Goal: Check status: Check status

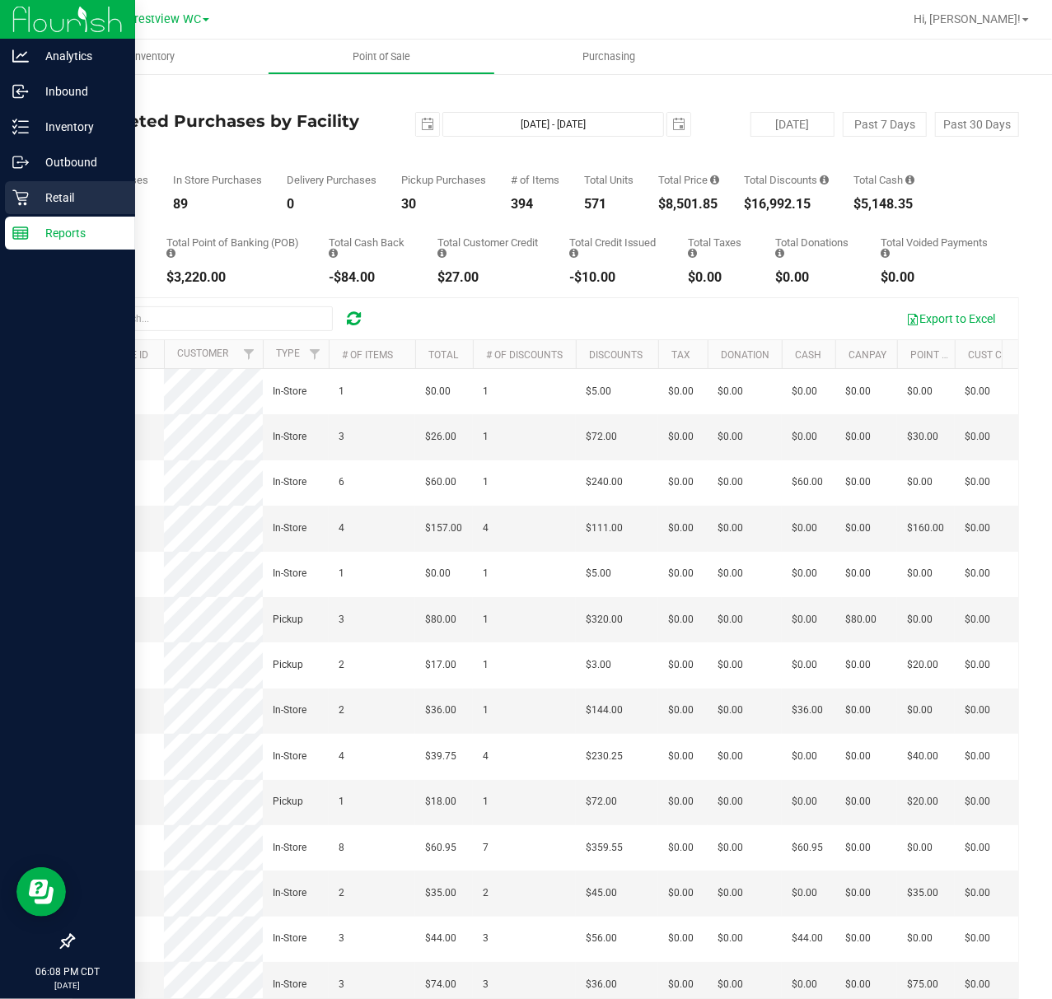
click at [21, 205] on icon at bounding box center [20, 198] width 16 height 16
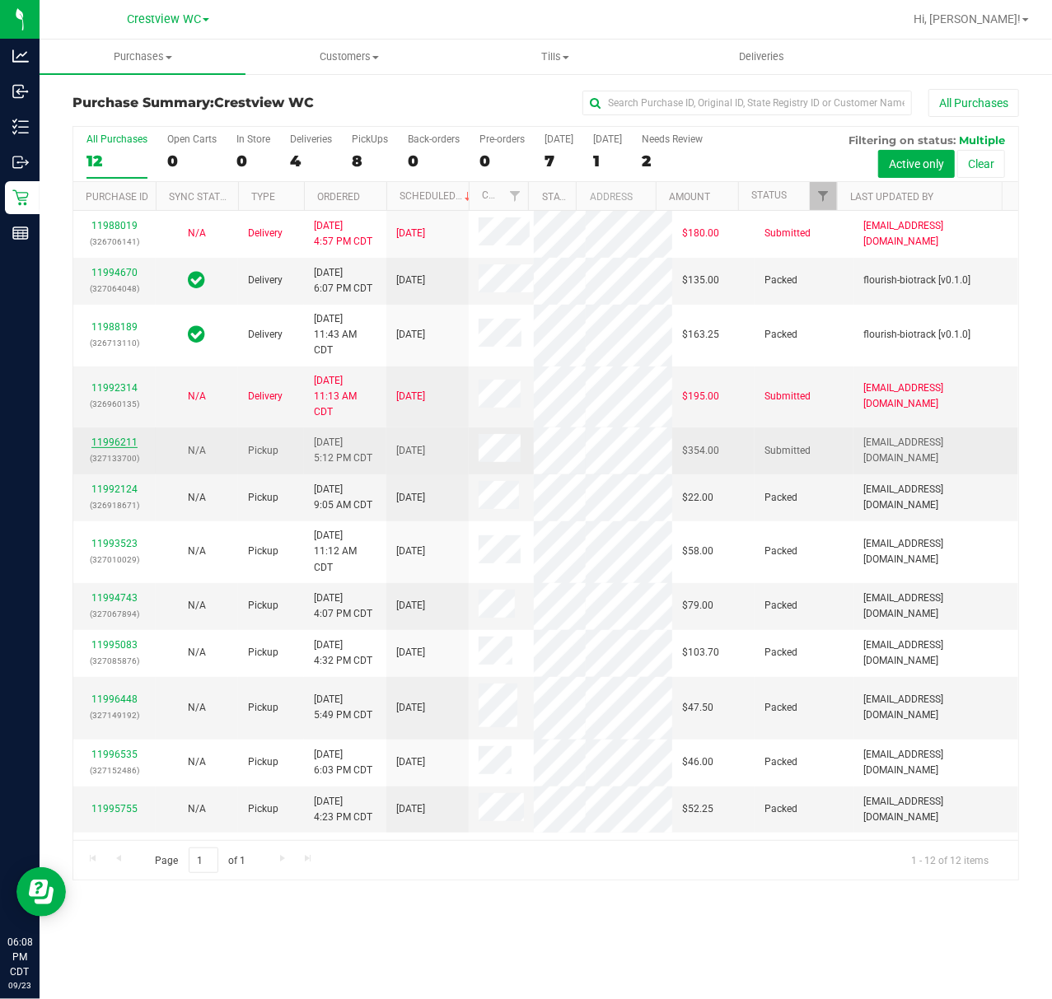
click at [119, 448] on link "11996211" at bounding box center [114, 443] width 46 height 12
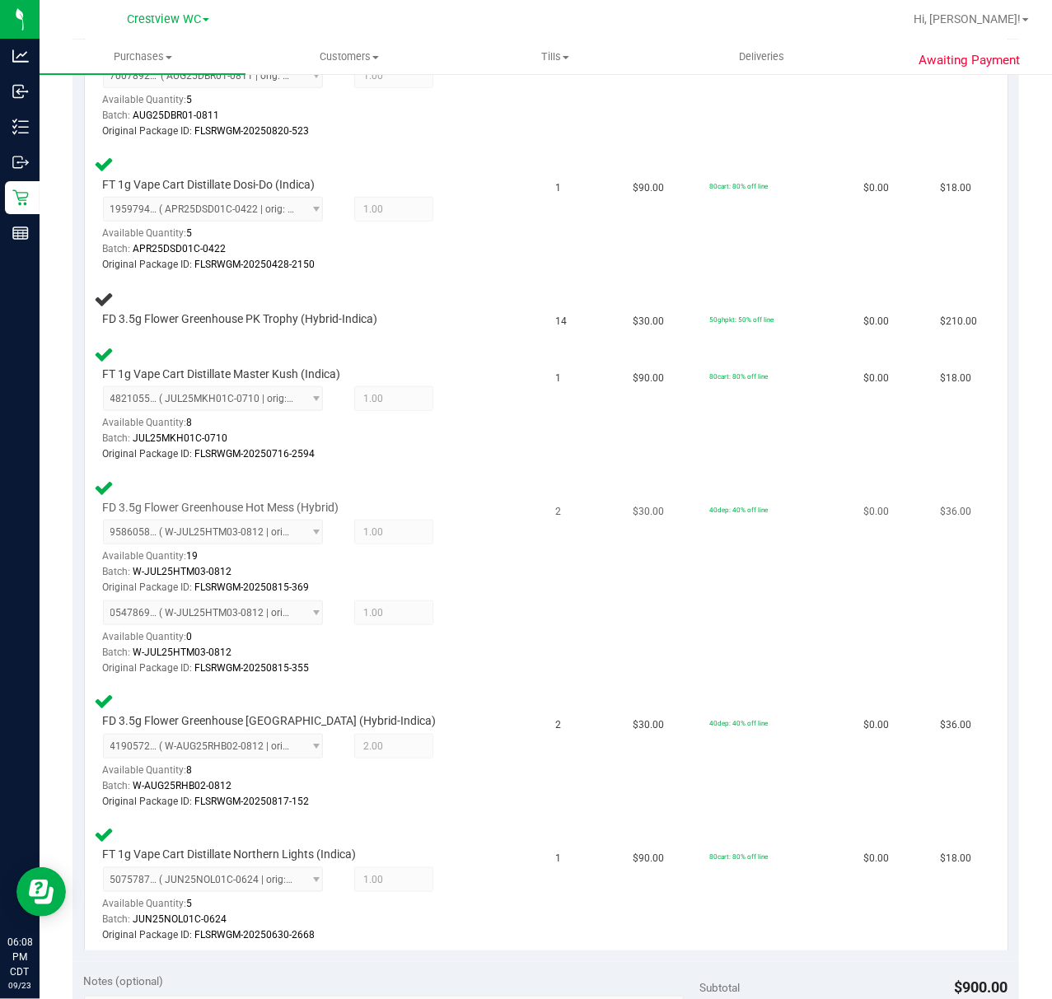
scroll to position [549, 0]
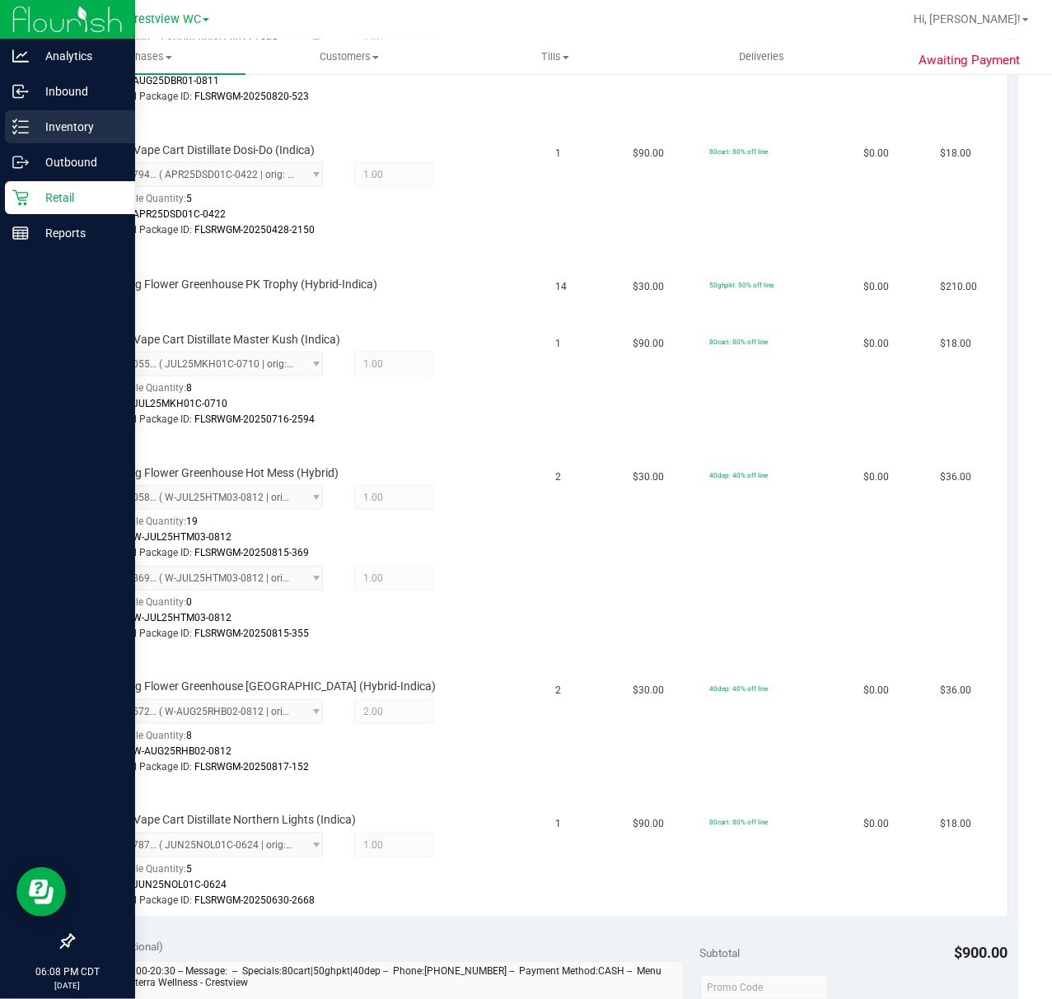
click at [18, 123] on icon at bounding box center [20, 127] width 16 height 16
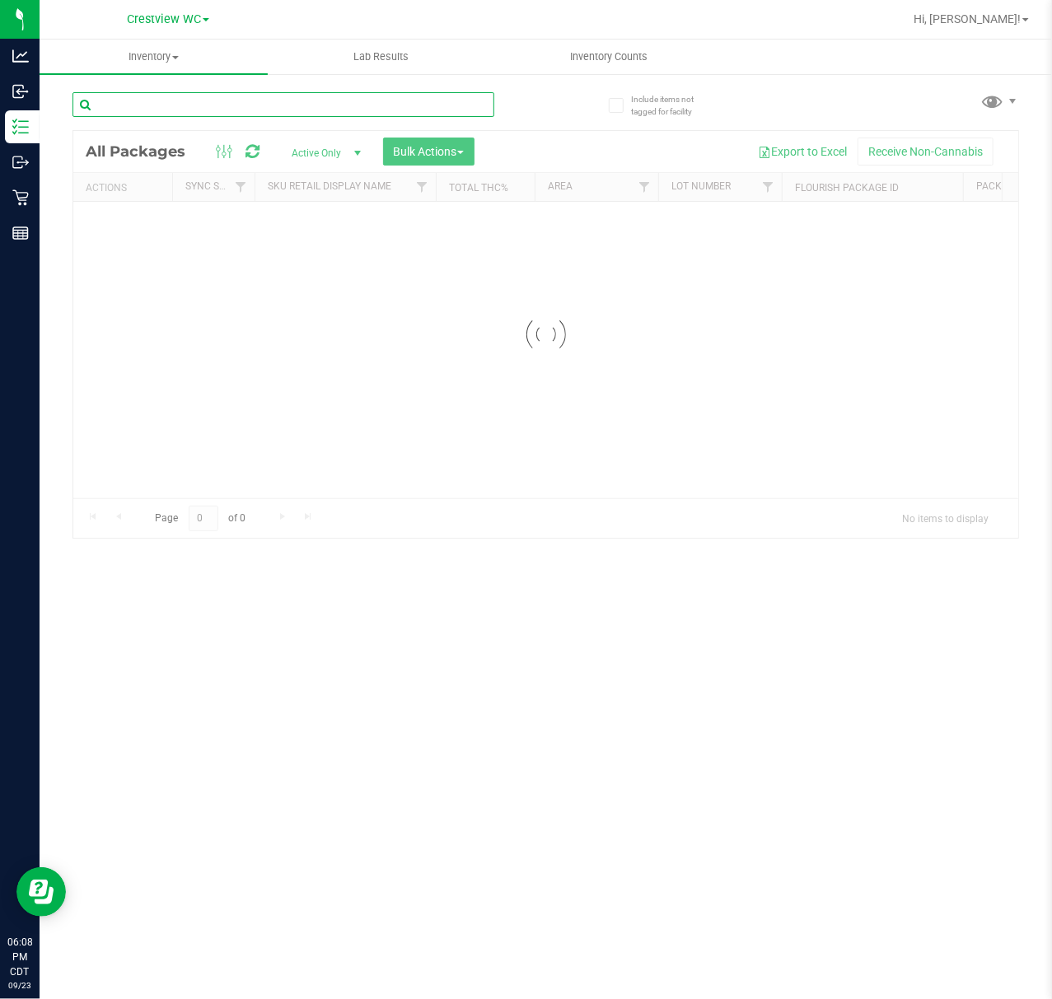
click at [258, 103] on input "text" at bounding box center [284, 104] width 422 height 25
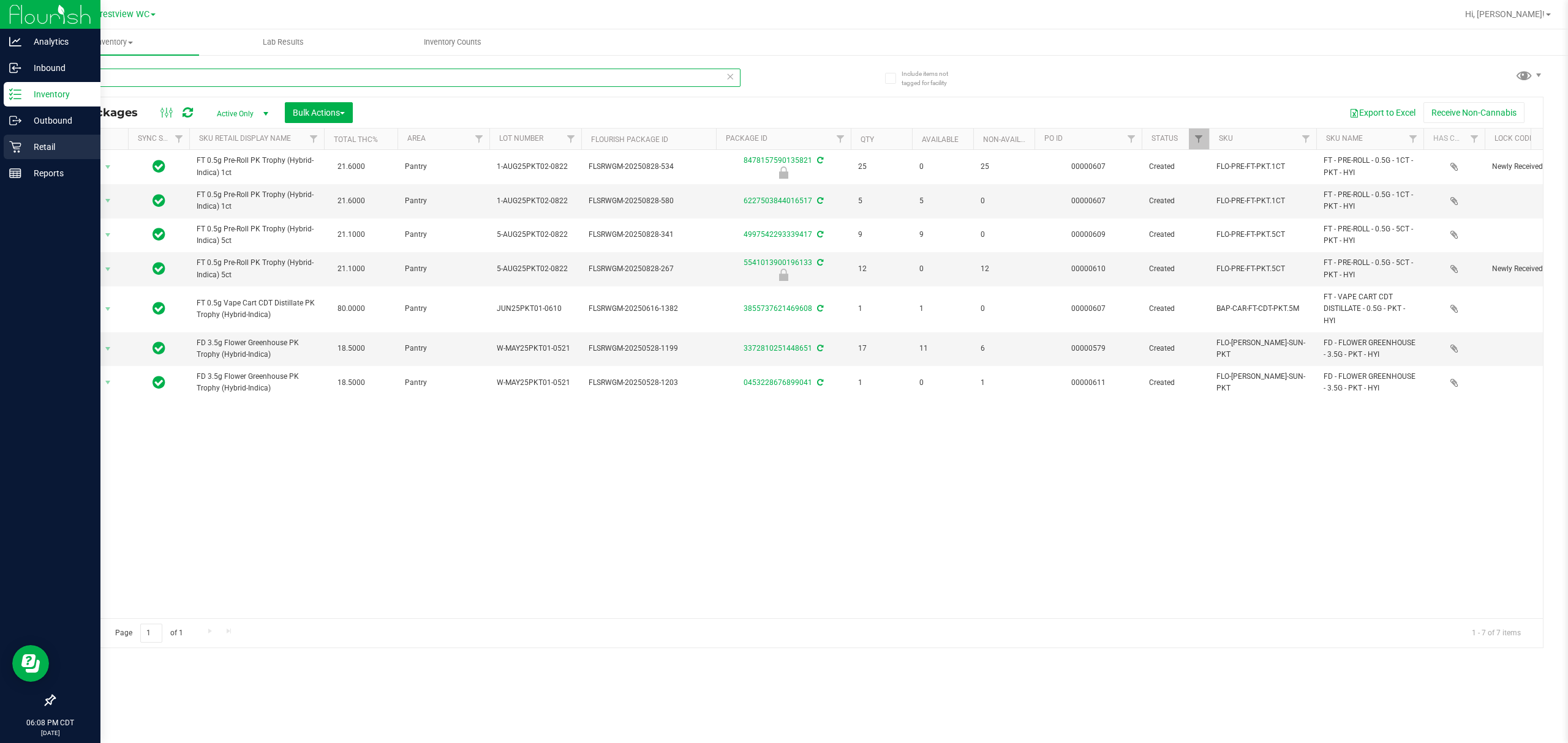
type input "pkt"
click at [22, 151] on p "Retail" at bounding box center [58, 147] width 74 height 15
